Goal: Transaction & Acquisition: Purchase product/service

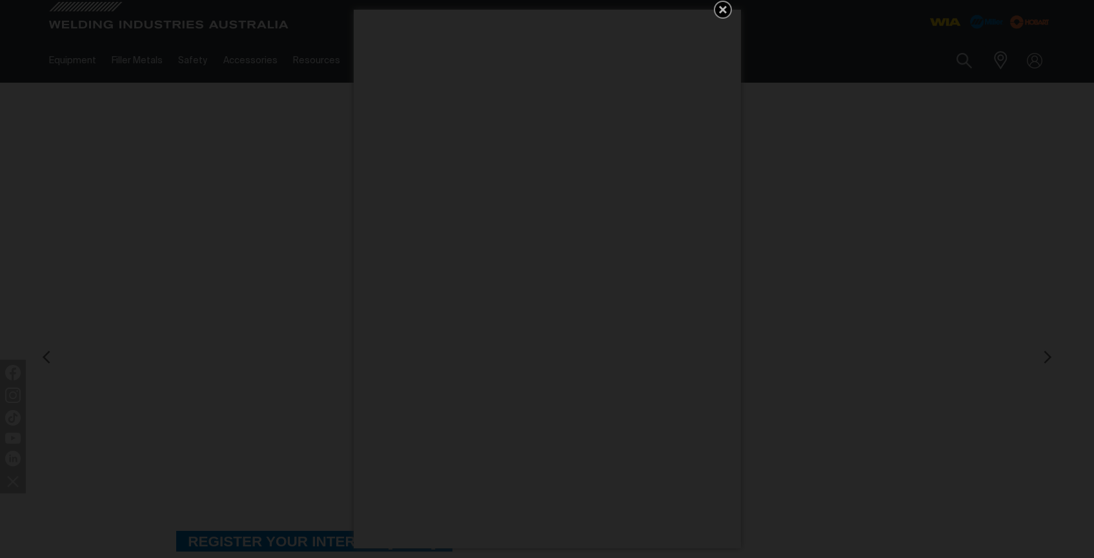
click at [729, 7] on icon "Get 5 WIA Welding Guides Free!" at bounding box center [722, 9] width 15 height 15
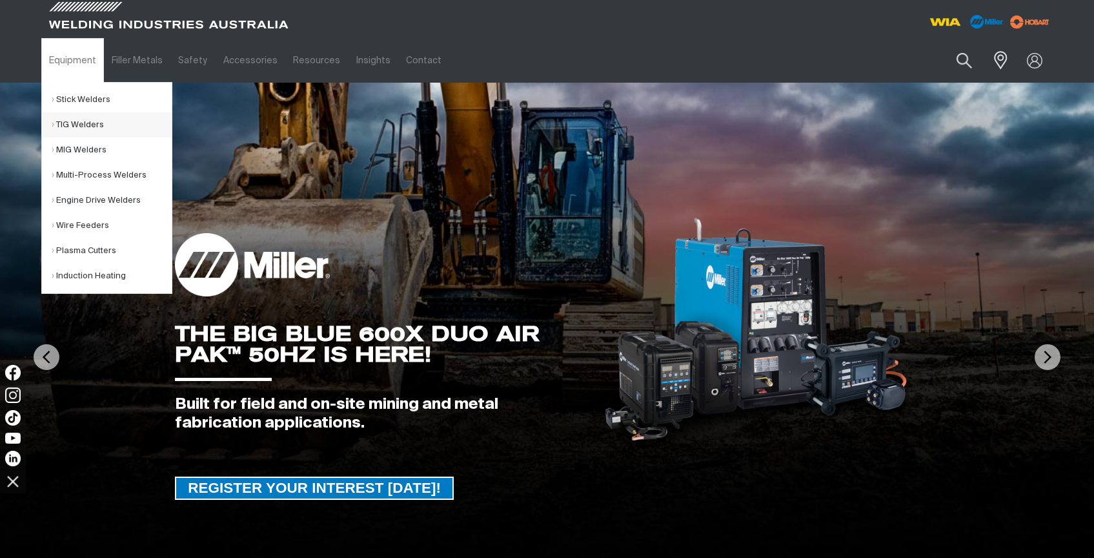
click at [85, 124] on link "TIG Welders" at bounding box center [112, 124] width 120 height 25
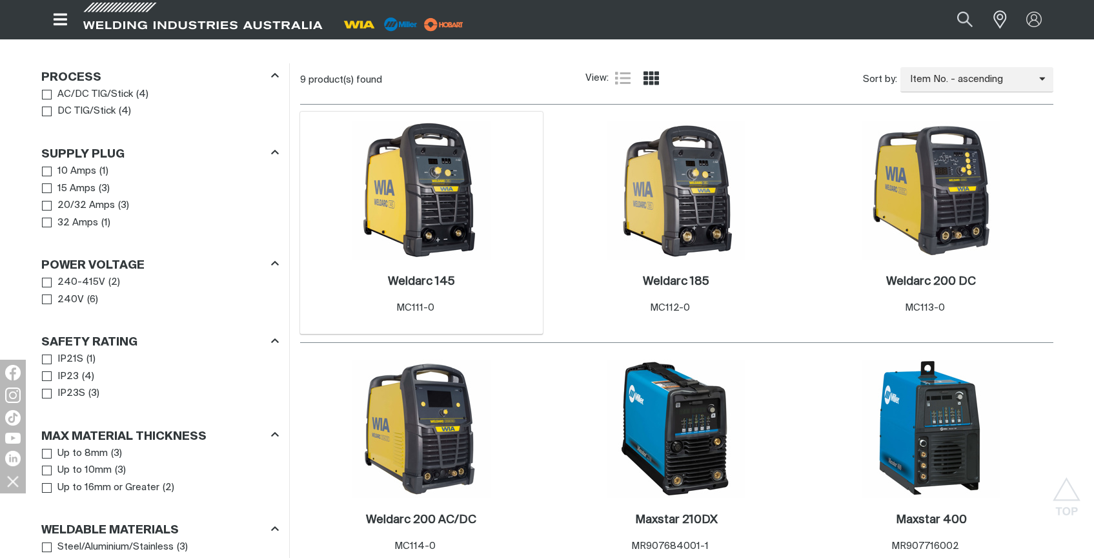
scroll to position [604, 0]
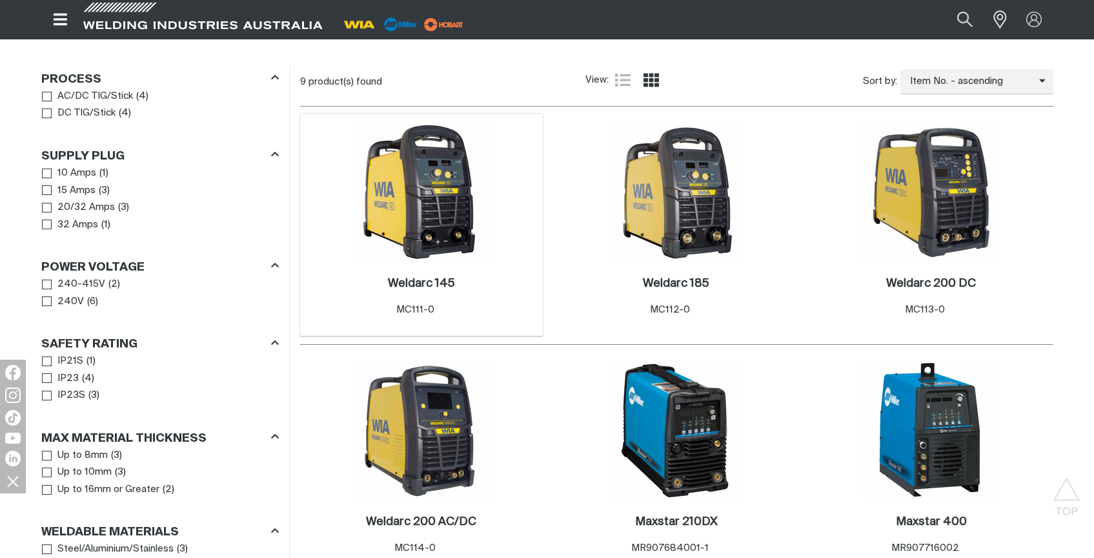
click at [431, 204] on img at bounding box center [422, 192] width 138 height 138
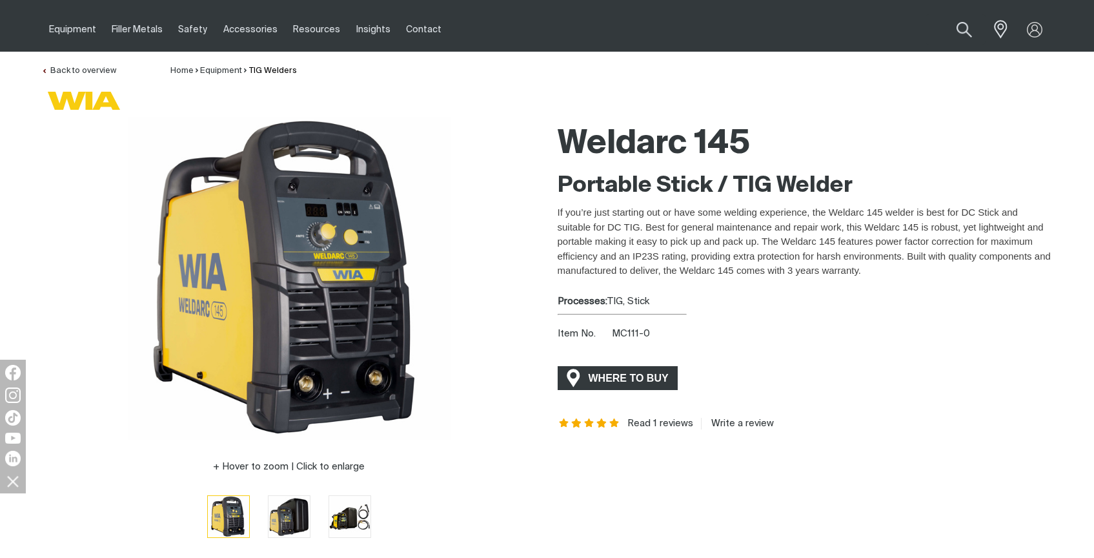
scroll to position [90, 0]
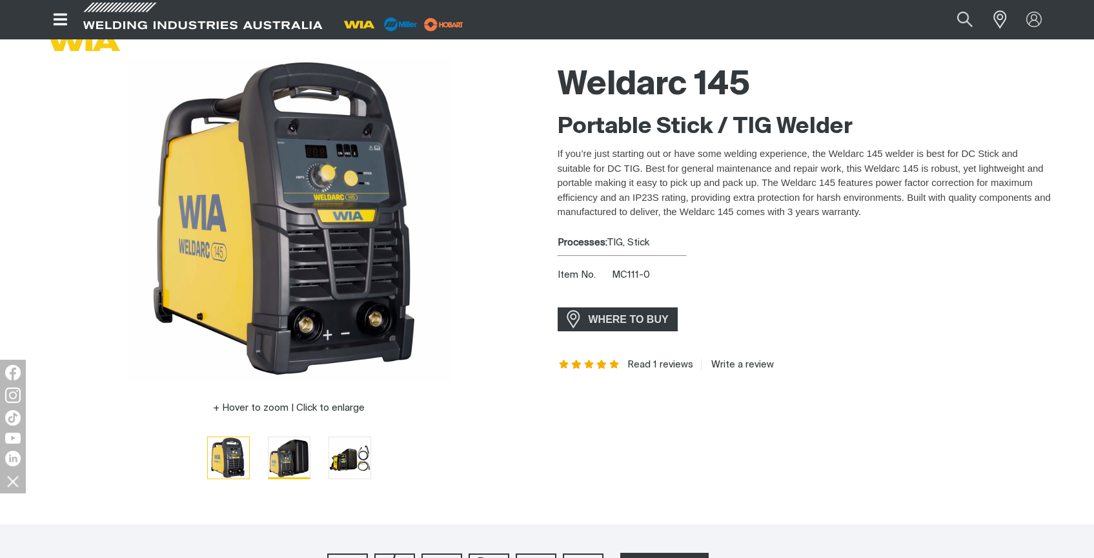
click at [295, 467] on img "Go to slide 2" at bounding box center [289, 457] width 41 height 41
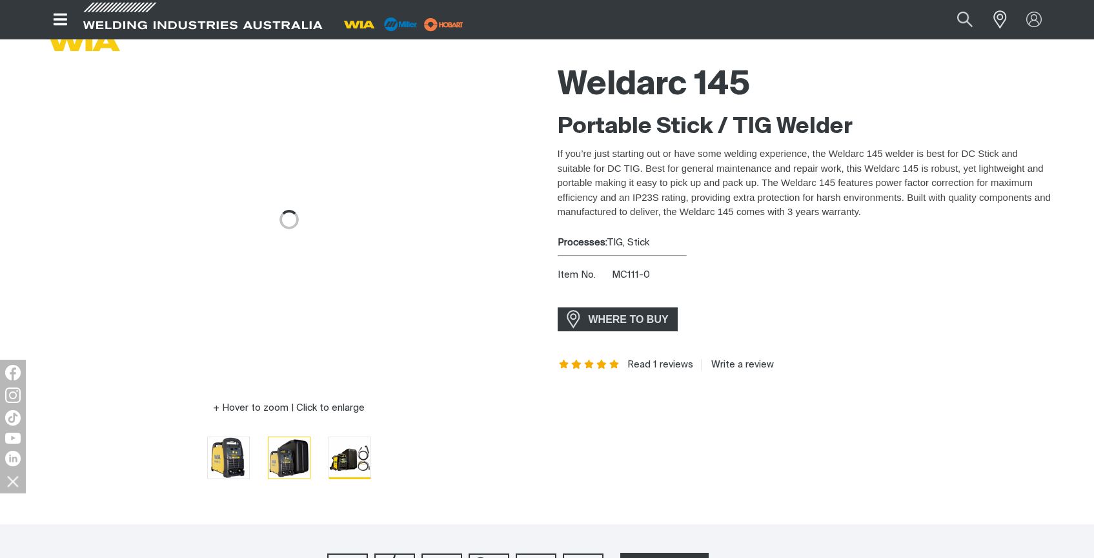
click at [334, 467] on img "Go to slide 3" at bounding box center [349, 457] width 41 height 41
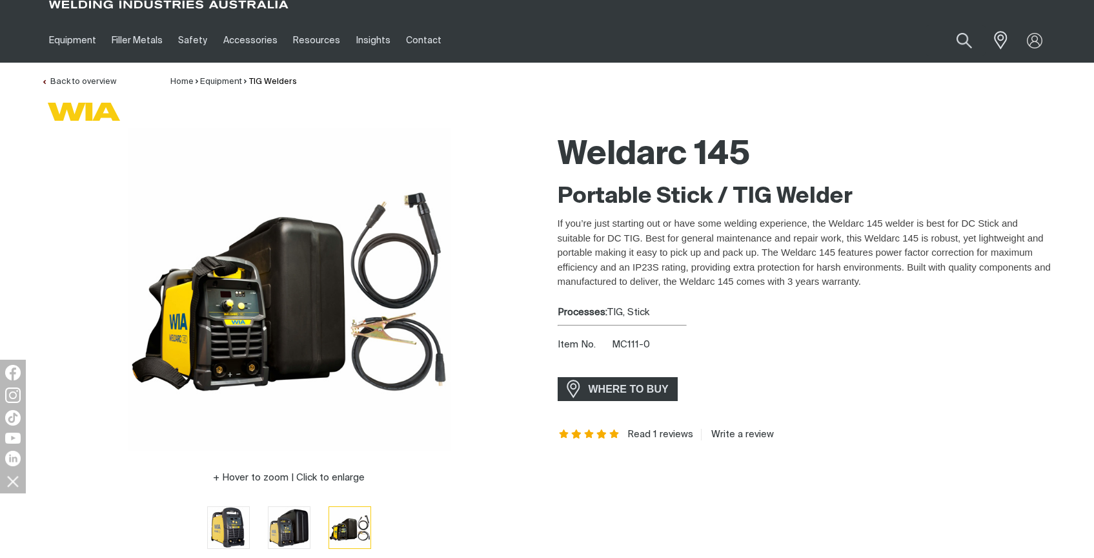
scroll to position [0, 0]
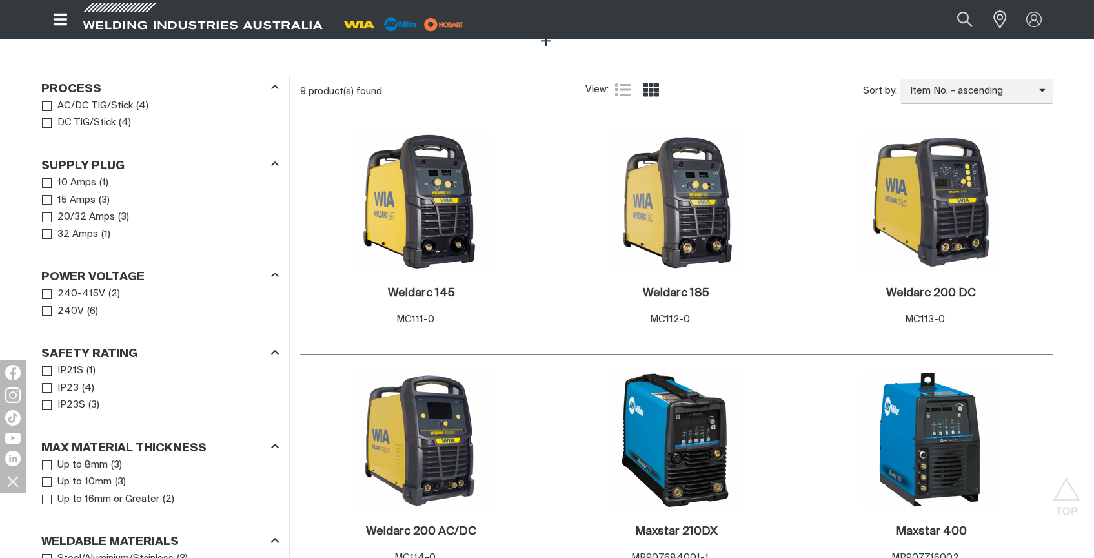
scroll to position [604, 0]
